Goal: Information Seeking & Learning: Get advice/opinions

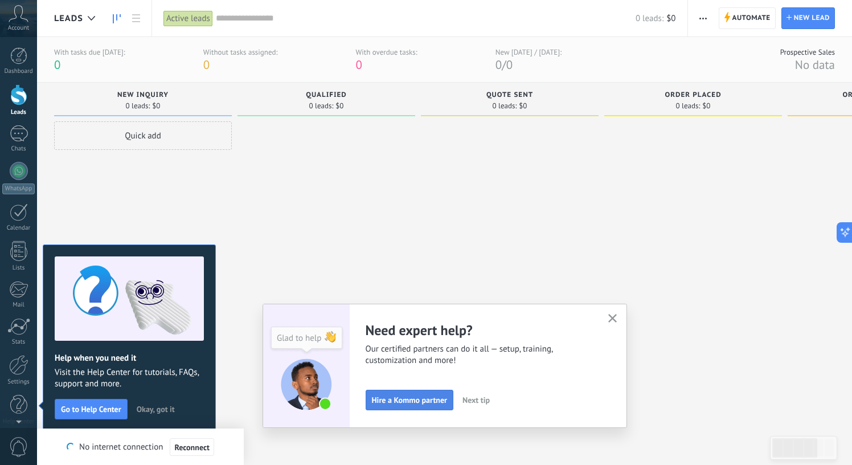
click at [426, 400] on span "Hire a Kommo partner" at bounding box center [409, 400] width 75 height 8
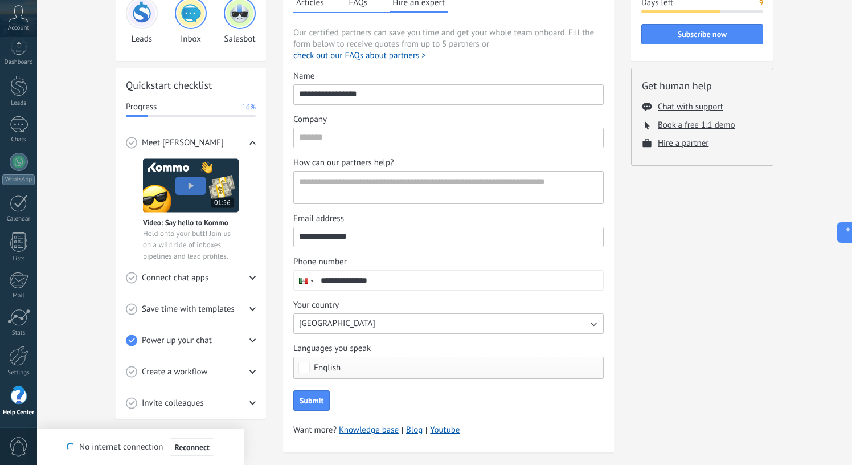
scroll to position [109, 0]
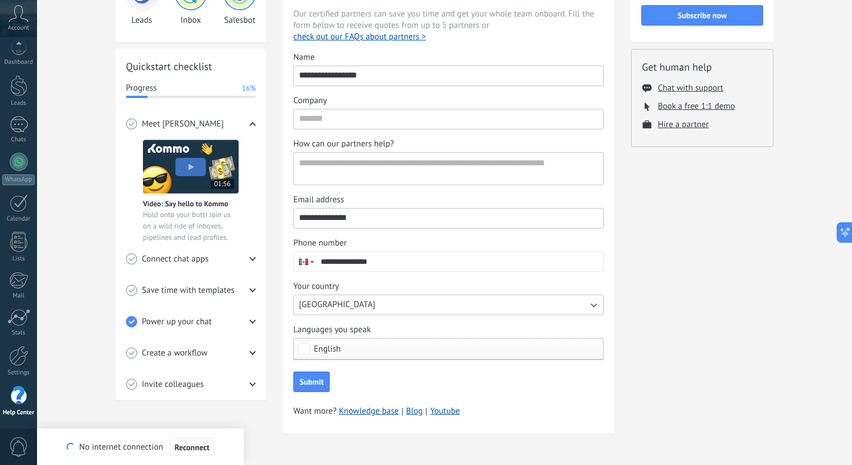
click at [355, 344] on div "English" at bounding box center [448, 349] width 310 height 22
click at [739, 371] on div "💎 Trial in progress Days left 9 Subscribe now Get human help Chat with support …" at bounding box center [702, 196] width 142 height 503
